Goal: Task Accomplishment & Management: Manage account settings

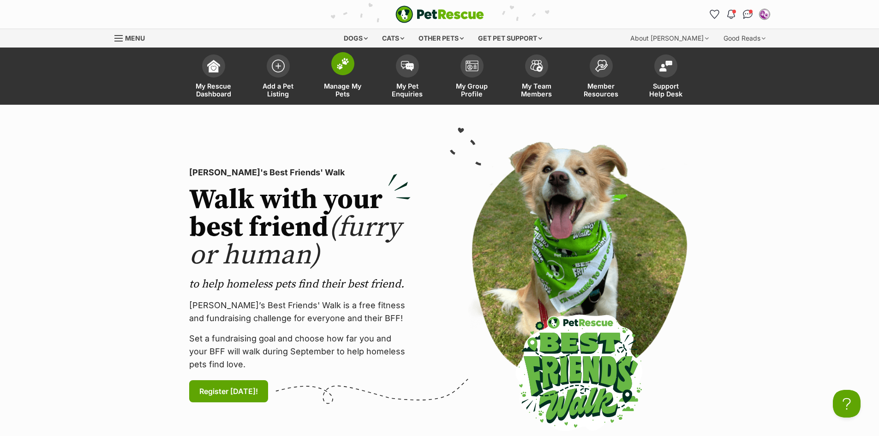
click at [338, 82] on link "Manage My Pets" at bounding box center [342, 77] width 65 height 55
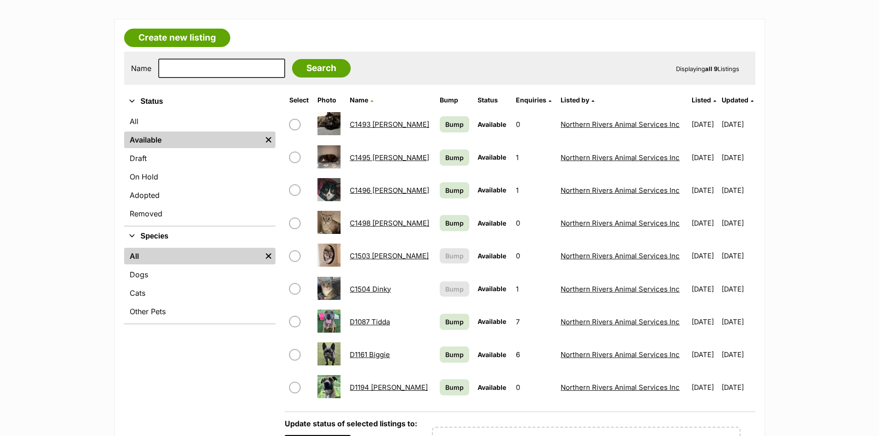
scroll to position [231, 0]
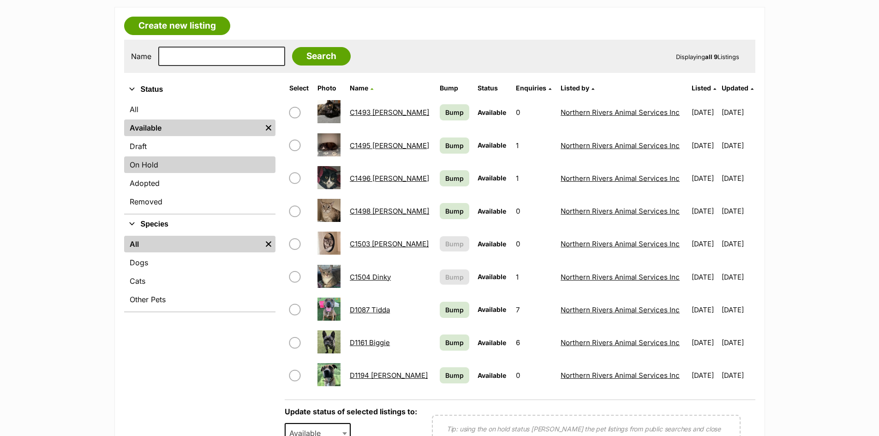
click at [158, 160] on link "On Hold" at bounding box center [199, 164] width 151 height 17
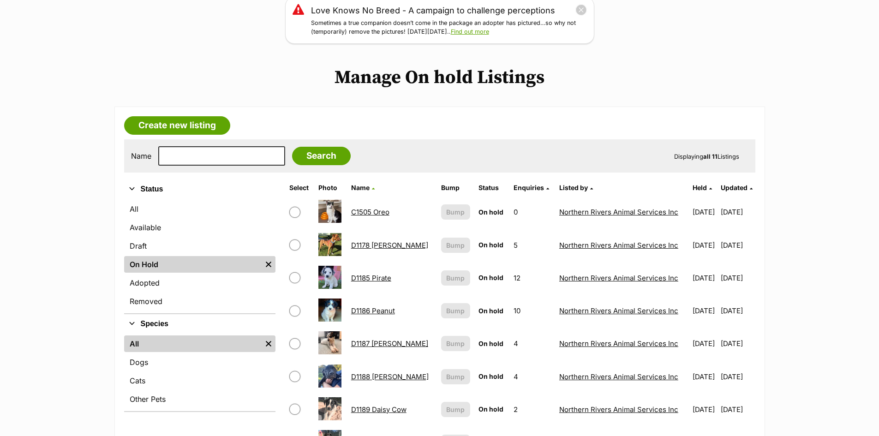
scroll to position [138, 0]
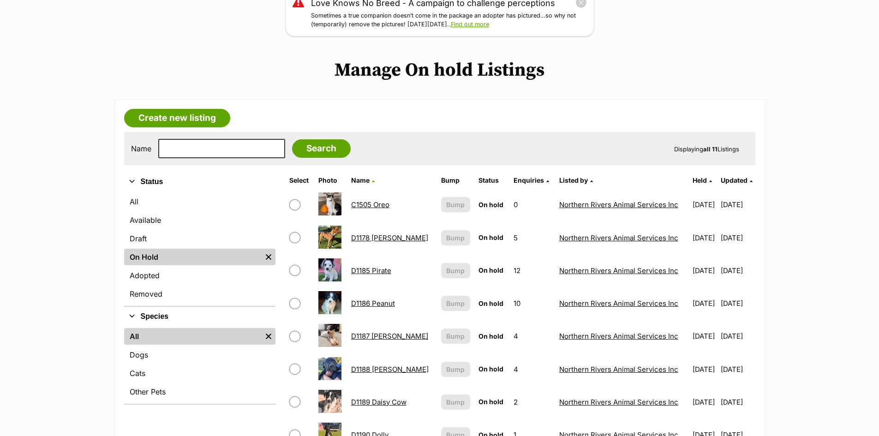
click at [370, 204] on link "C1505 Oreo" at bounding box center [370, 204] width 38 height 9
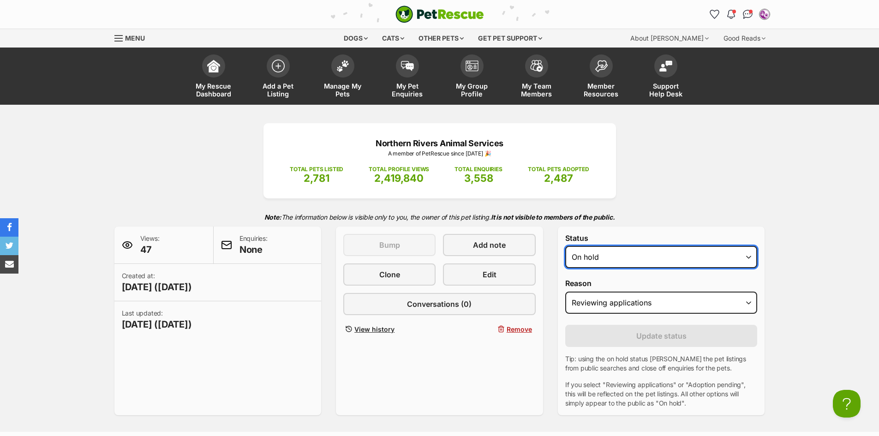
click at [748, 258] on select "Draft Available On hold Adopted" at bounding box center [661, 257] width 192 height 22
select select "rehomed"
click at [565, 246] on select "Draft Available On hold Adopted" at bounding box center [661, 257] width 192 height 22
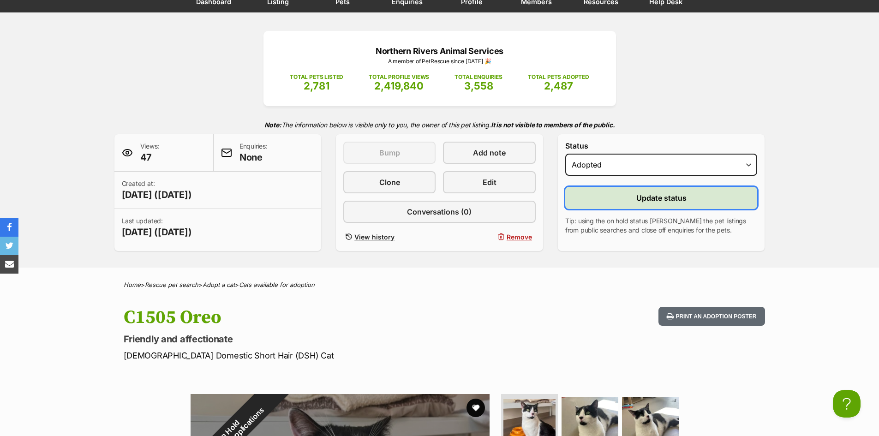
click at [653, 197] on span "Update status" at bounding box center [661, 197] width 50 height 11
